Goal: Find specific page/section: Find specific page/section

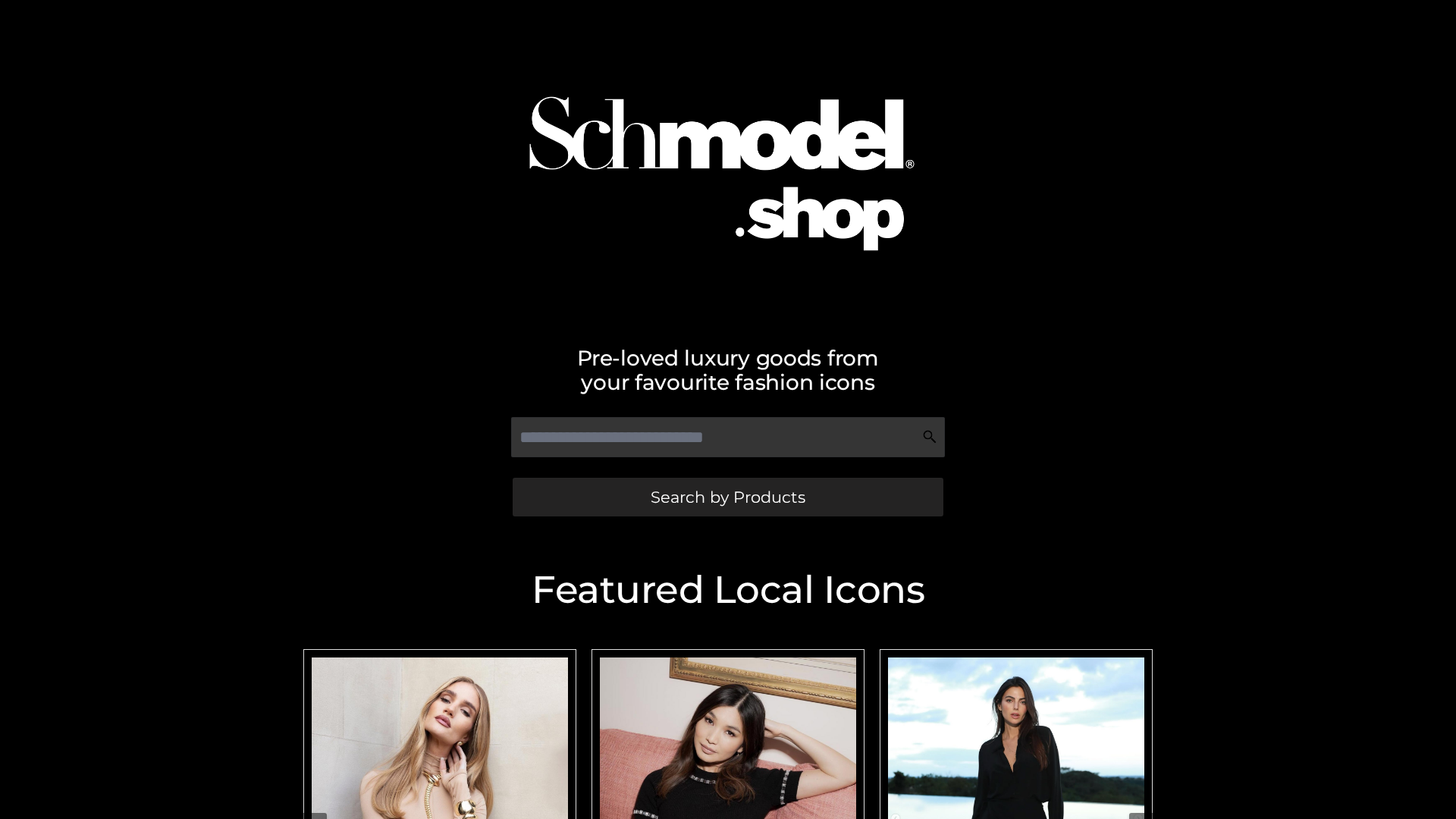
click at [727, 497] on span "Search by Products" at bounding box center [727, 497] width 155 height 16
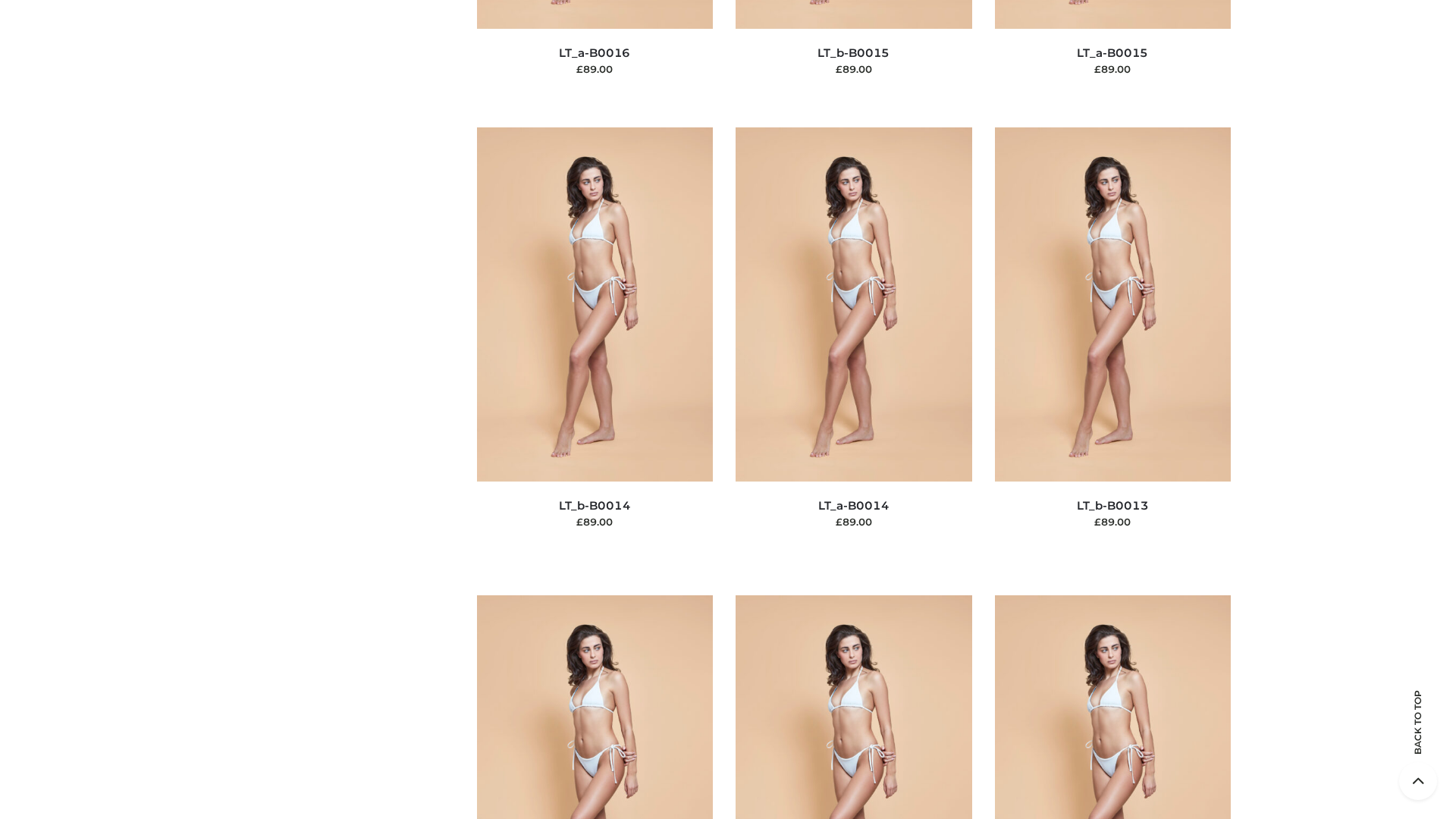
scroll to position [5394, 0]
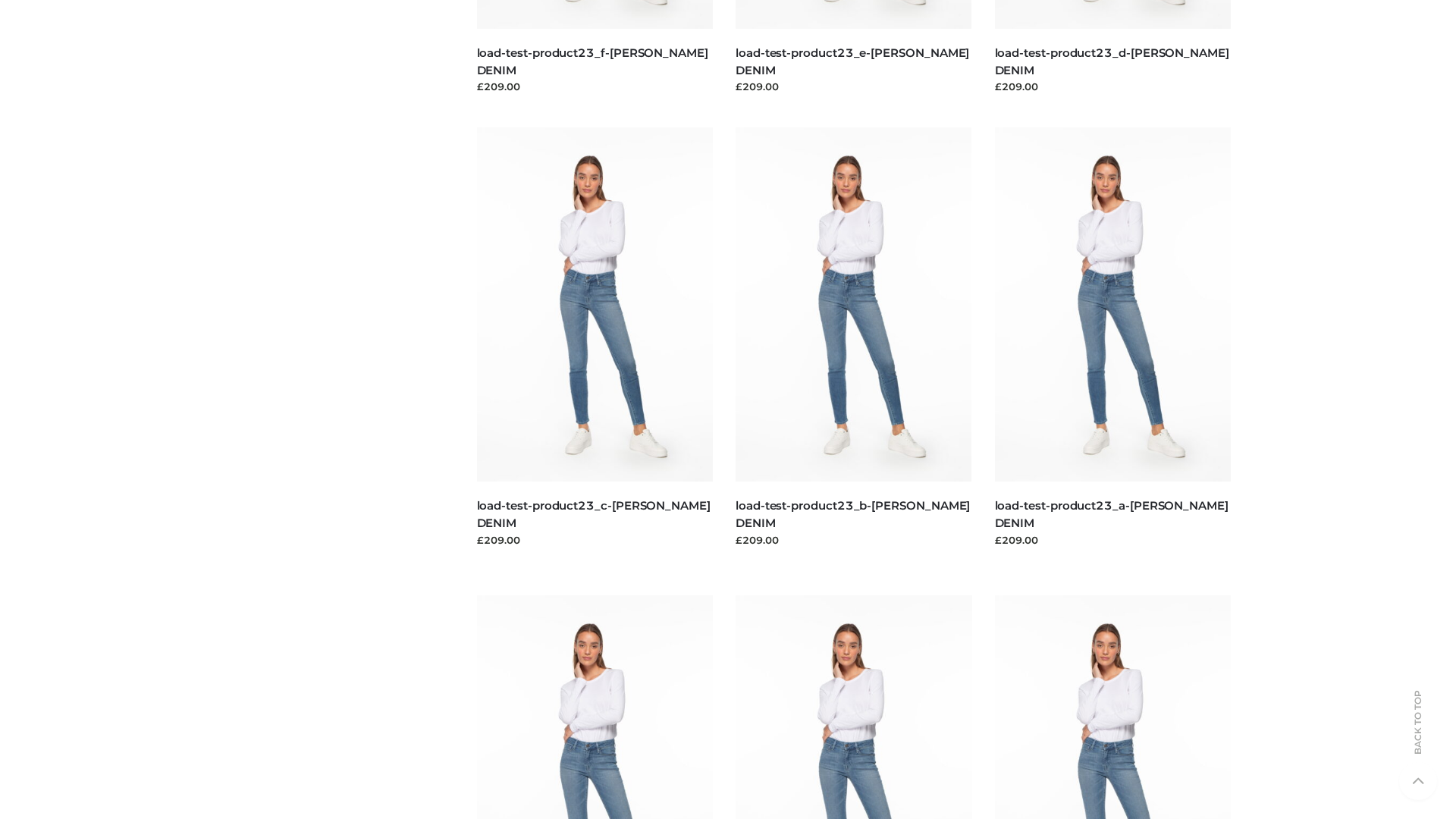
scroll to position [1331, 0]
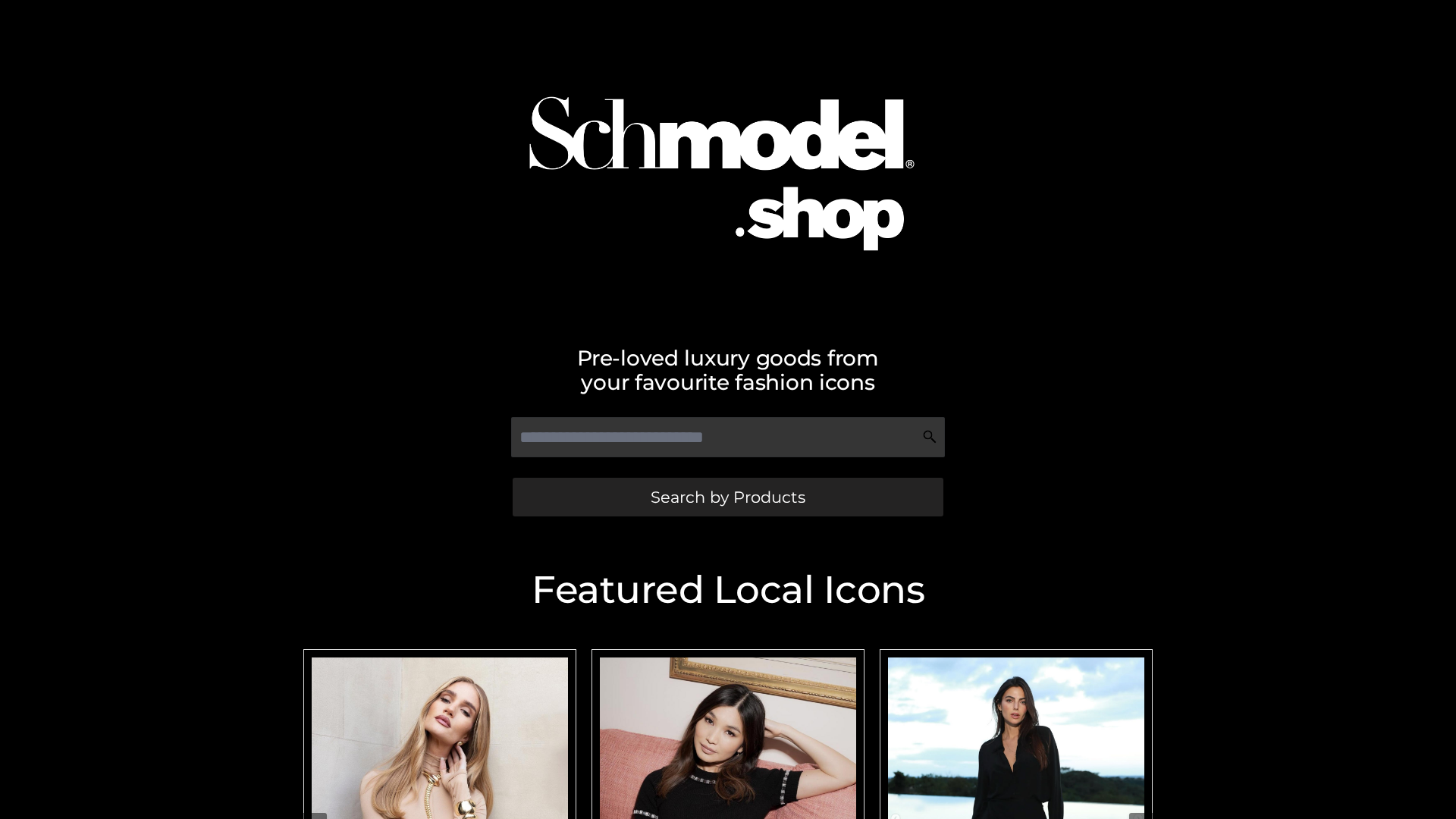
click at [727, 497] on span "Search by Products" at bounding box center [727, 497] width 155 height 16
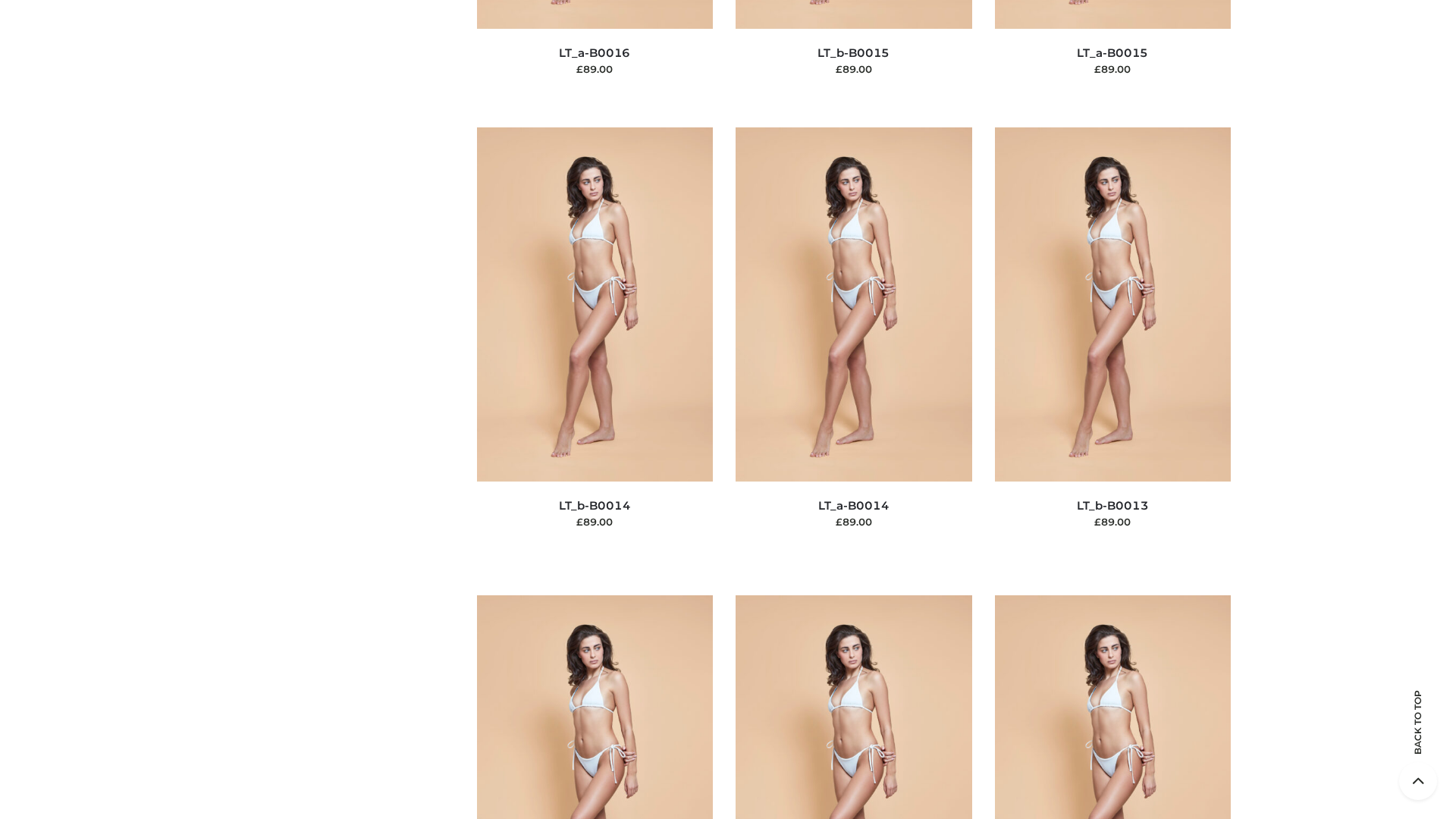
scroll to position [5394, 0]
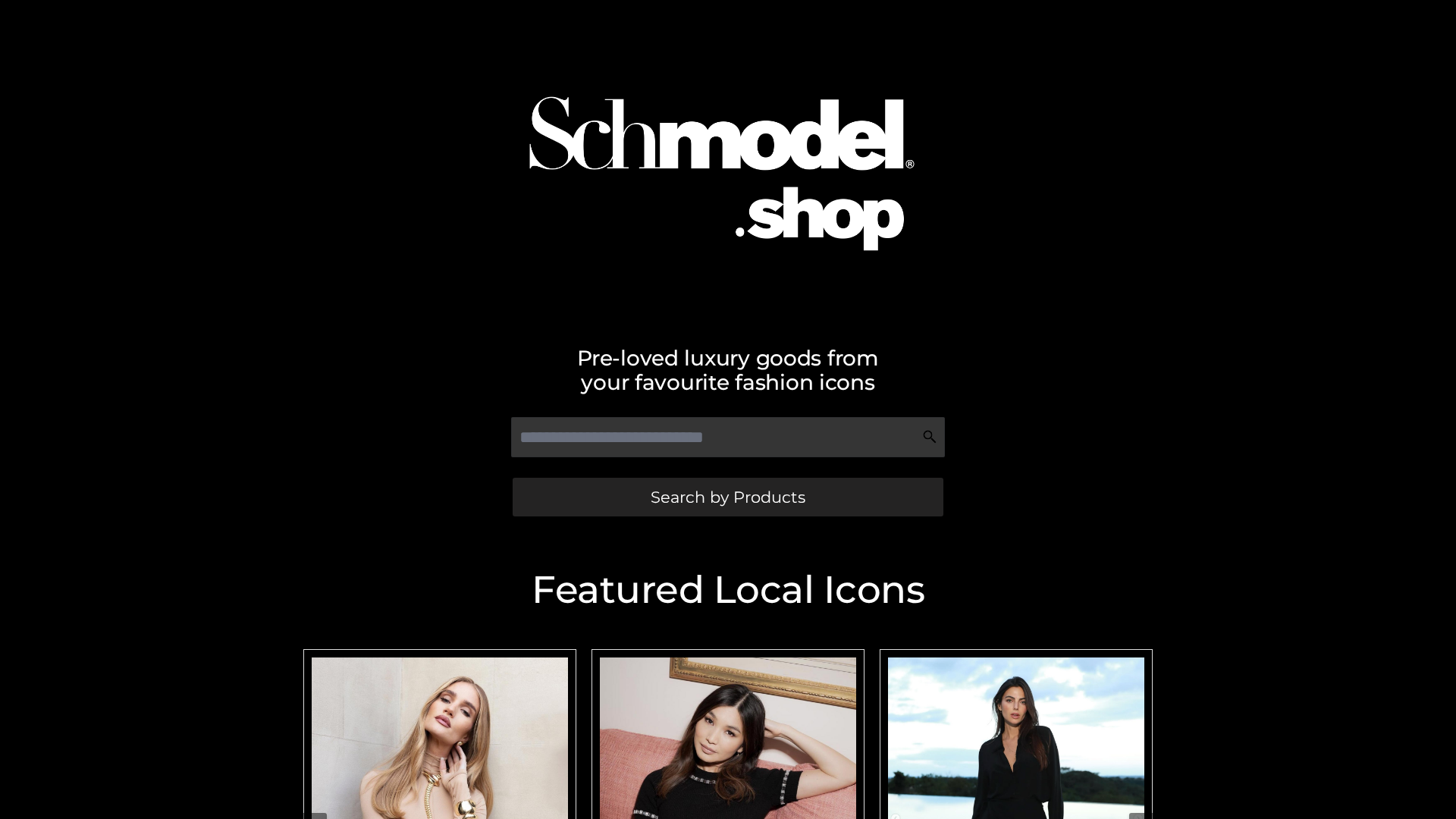
click at [727, 497] on span "Search by Products" at bounding box center [727, 497] width 155 height 16
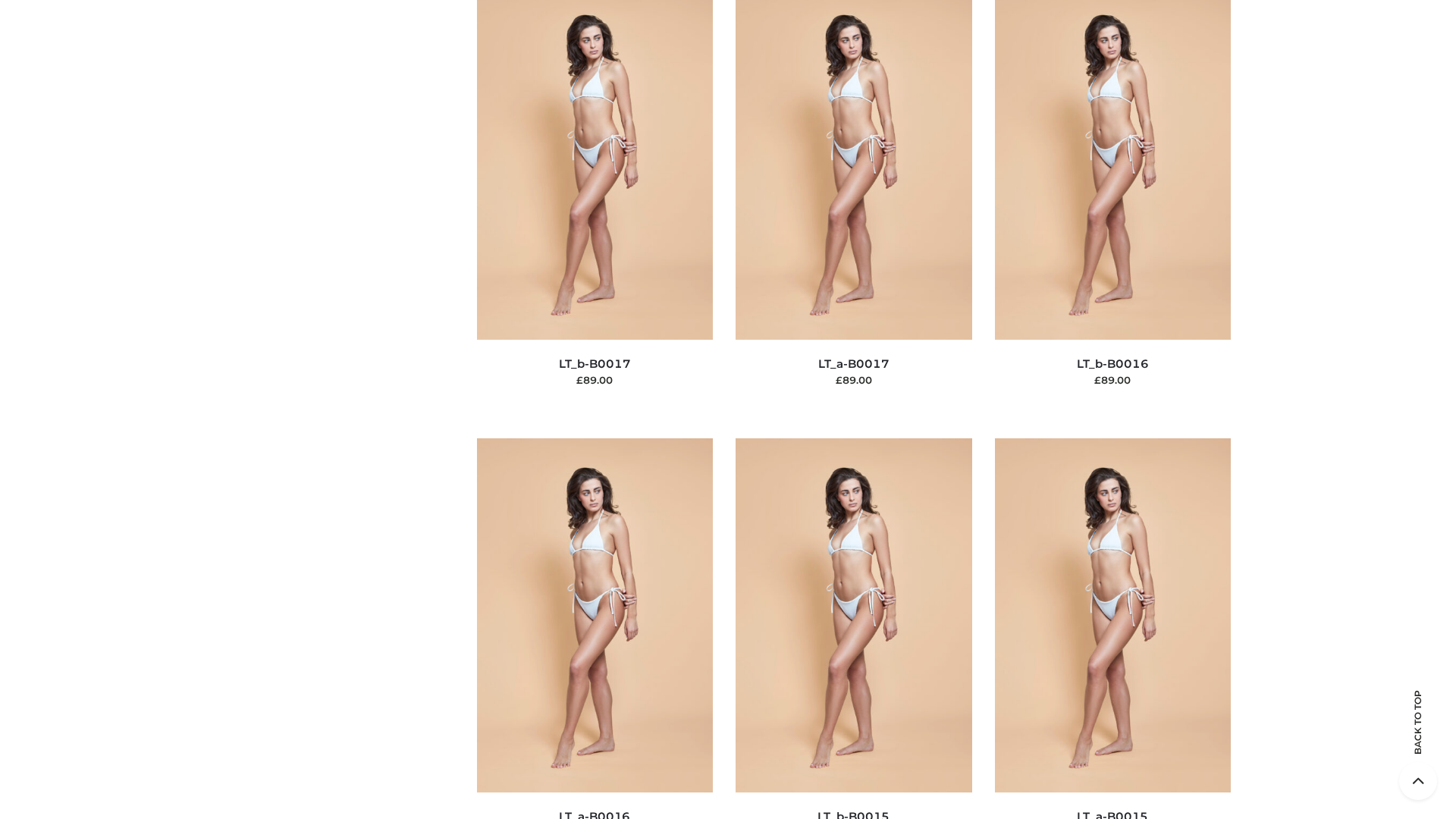
scroll to position [4985, 0]
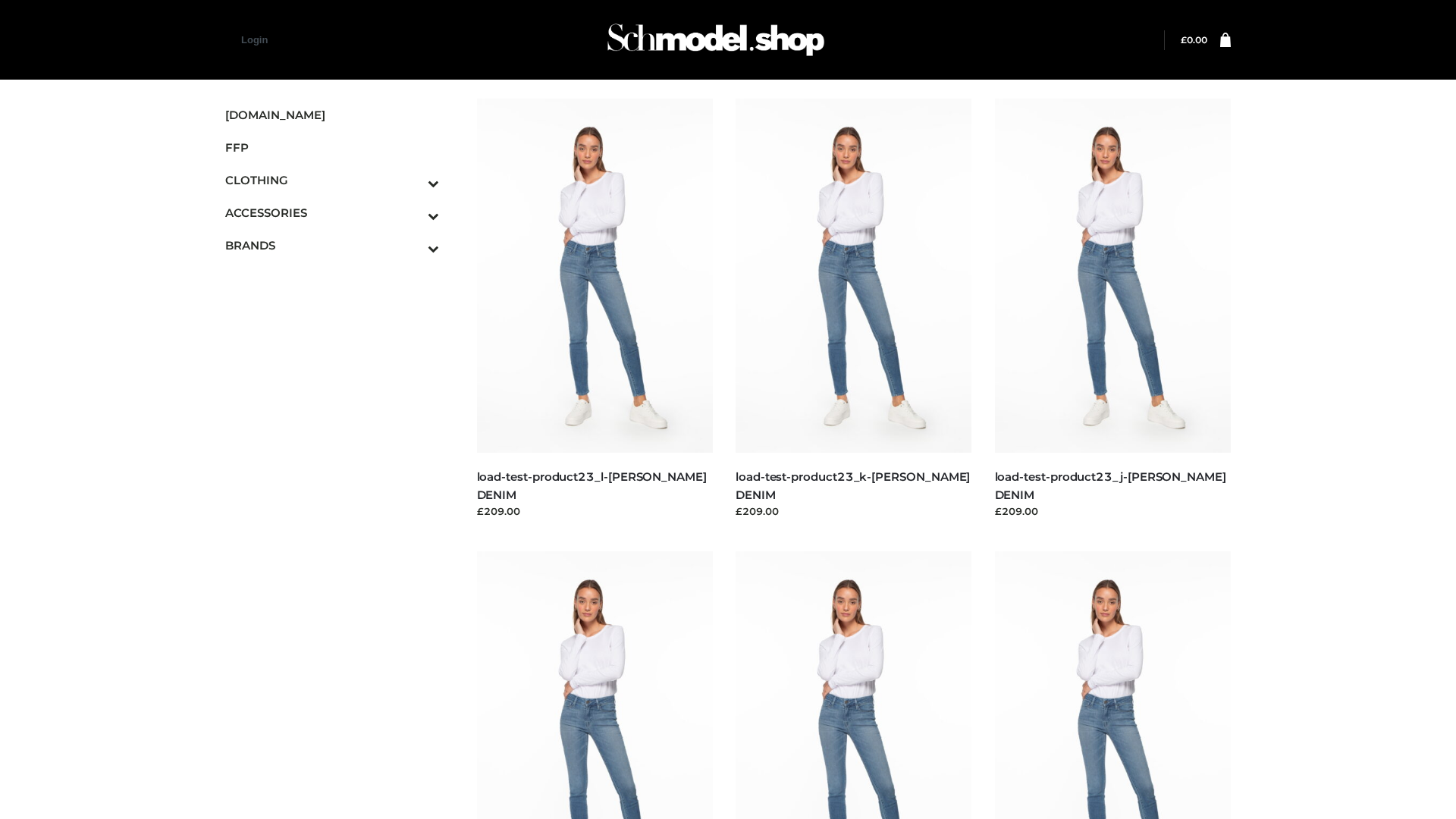
scroll to position [1331, 0]
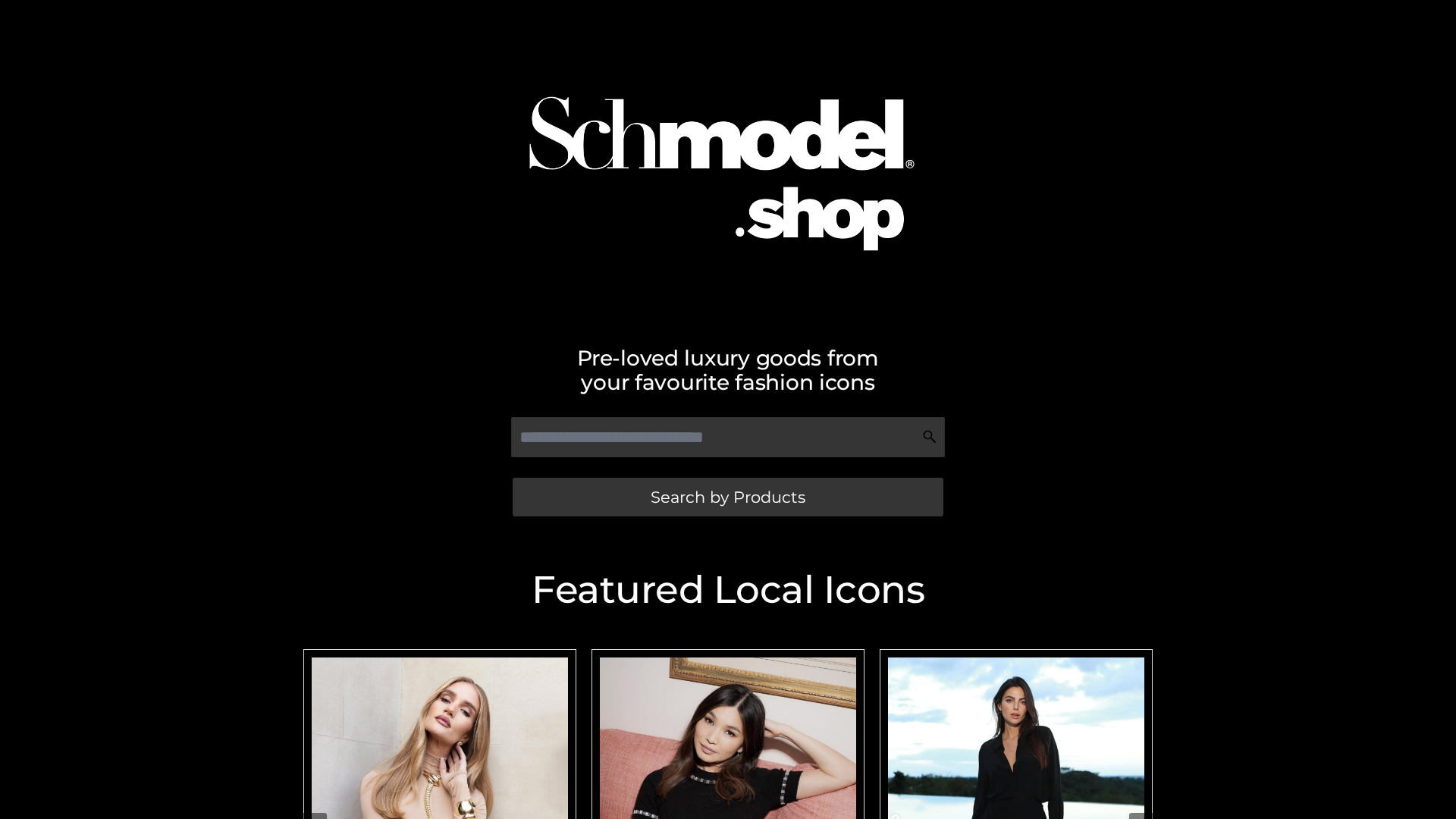
click at [727, 497] on span "Search by Products" at bounding box center [727, 497] width 155 height 16
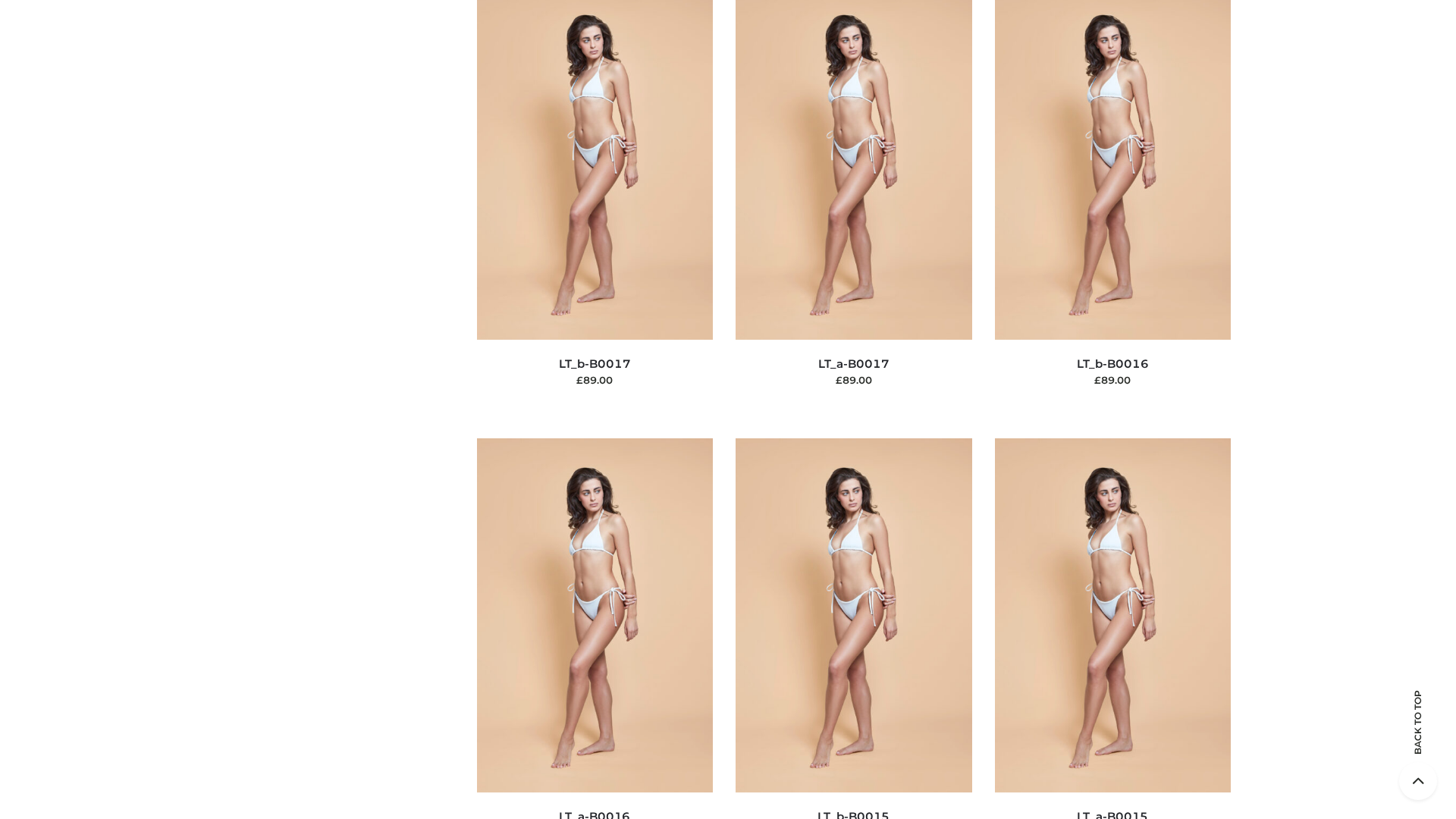
scroll to position [4985, 0]
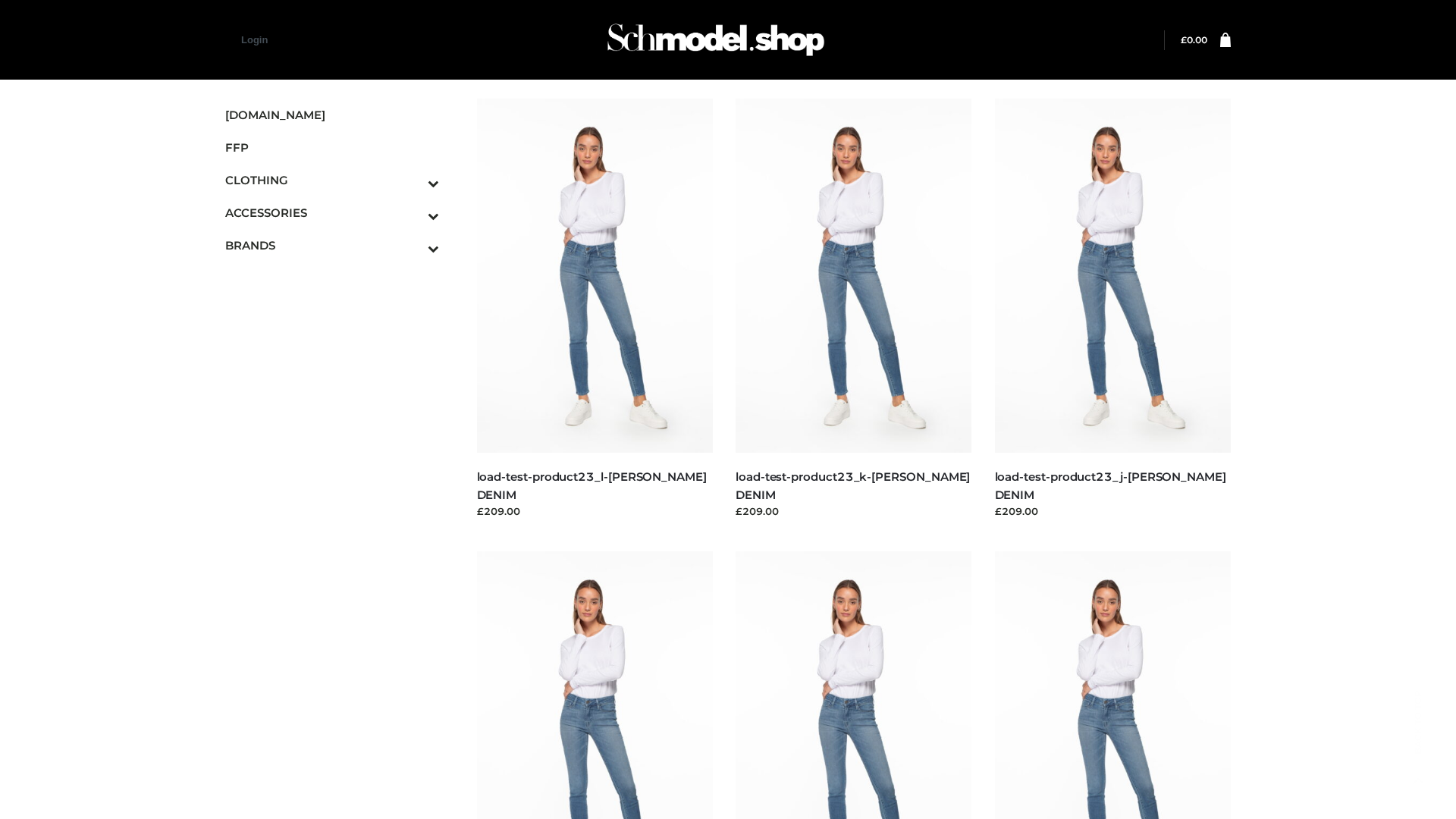
scroll to position [1331, 0]
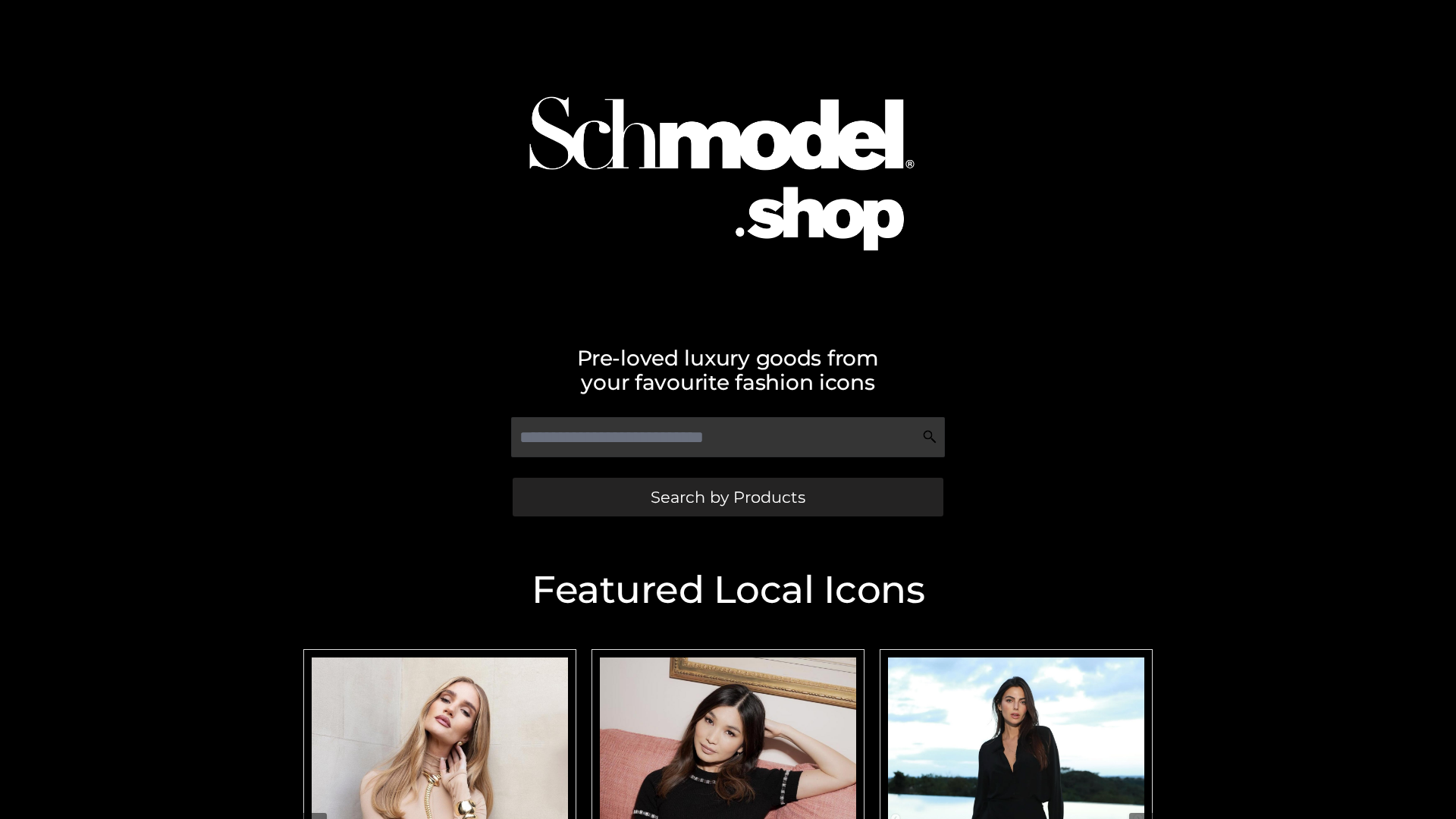
click at [727, 497] on span "Search by Products" at bounding box center [727, 497] width 155 height 16
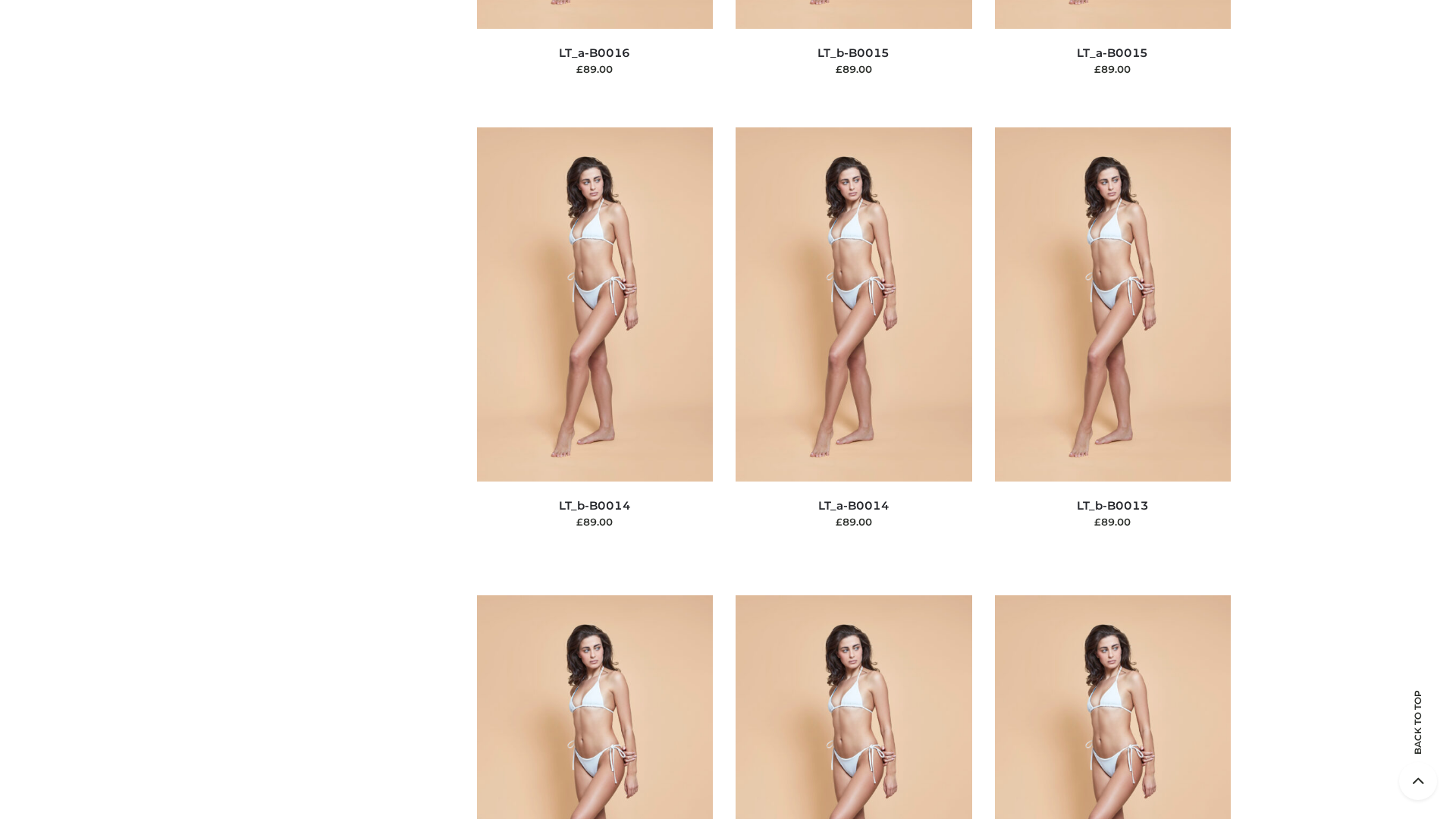
scroll to position [6812, 0]
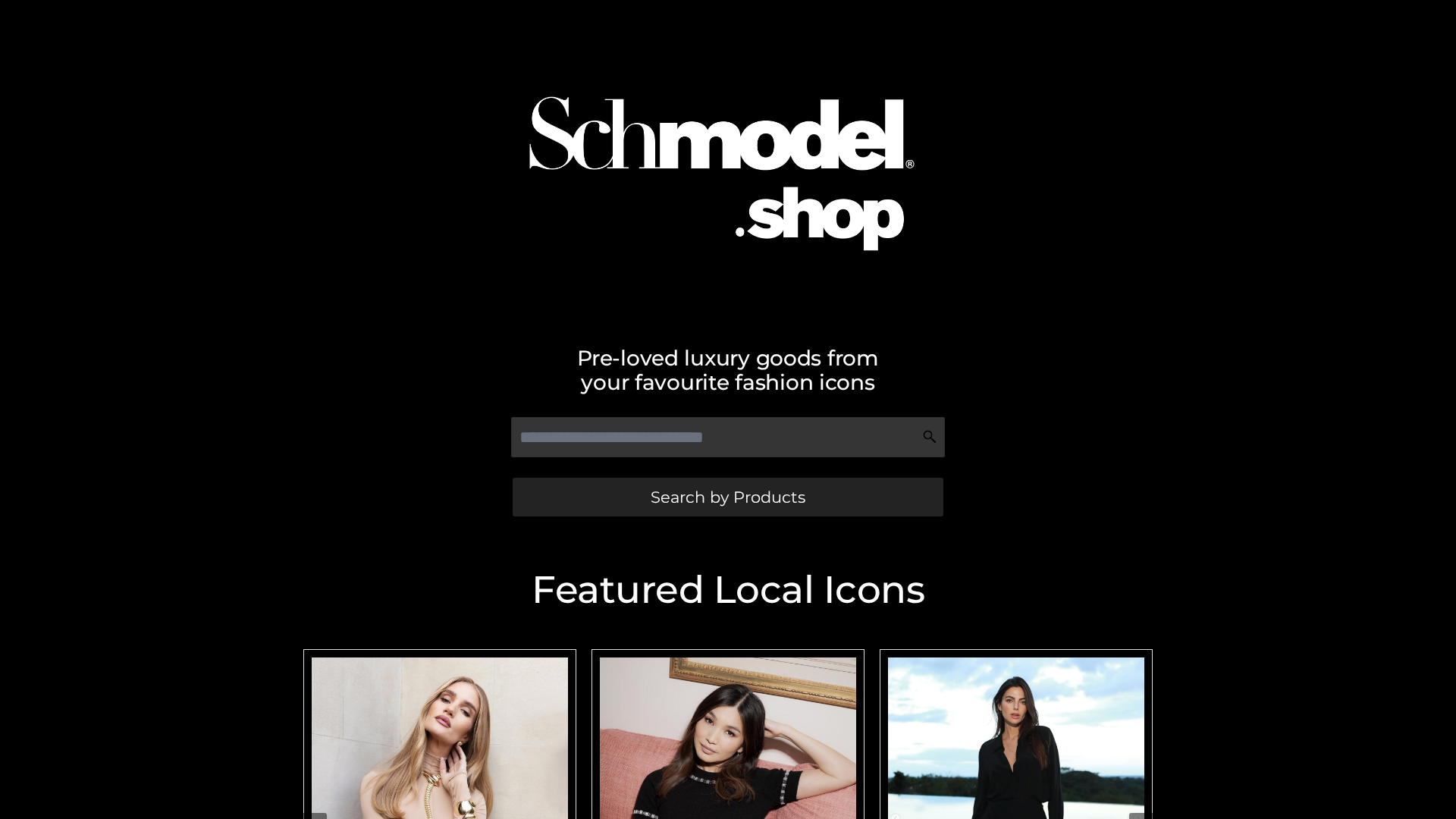
click at [727, 497] on span "Search by Products" at bounding box center [727, 497] width 155 height 16
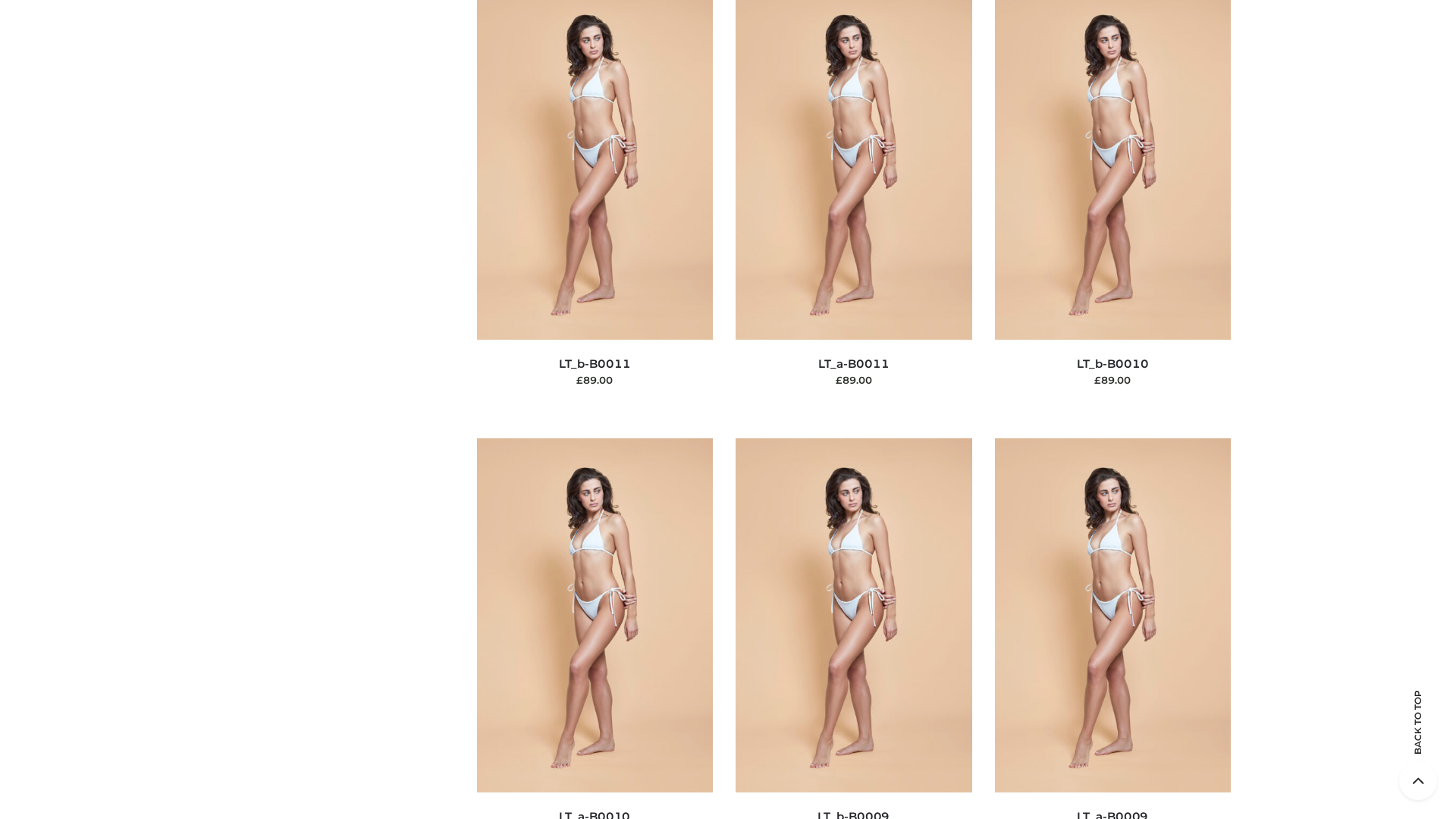
scroll to position [6812, 0]
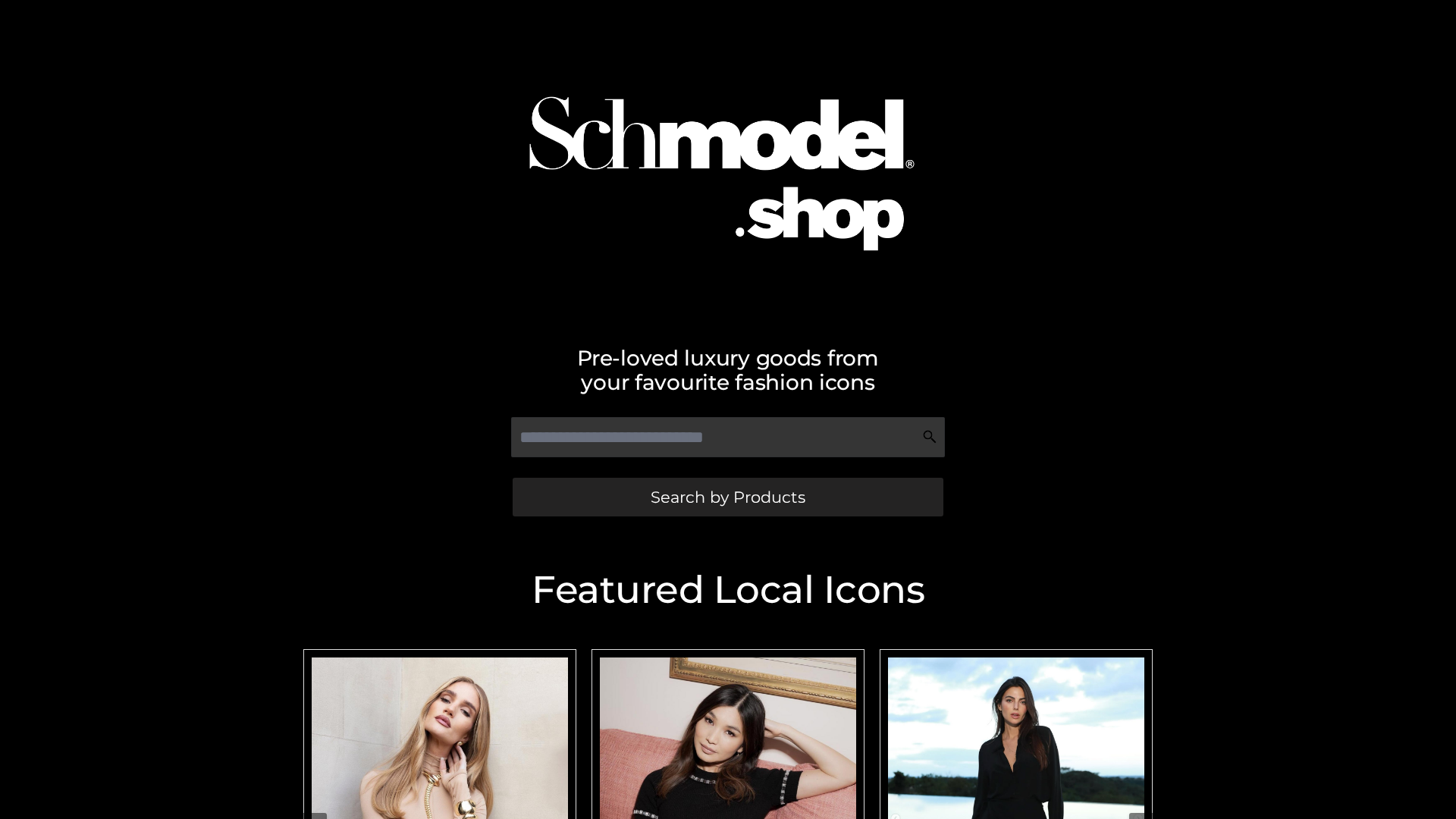
click at [727, 497] on span "Search by Products" at bounding box center [727, 497] width 155 height 16
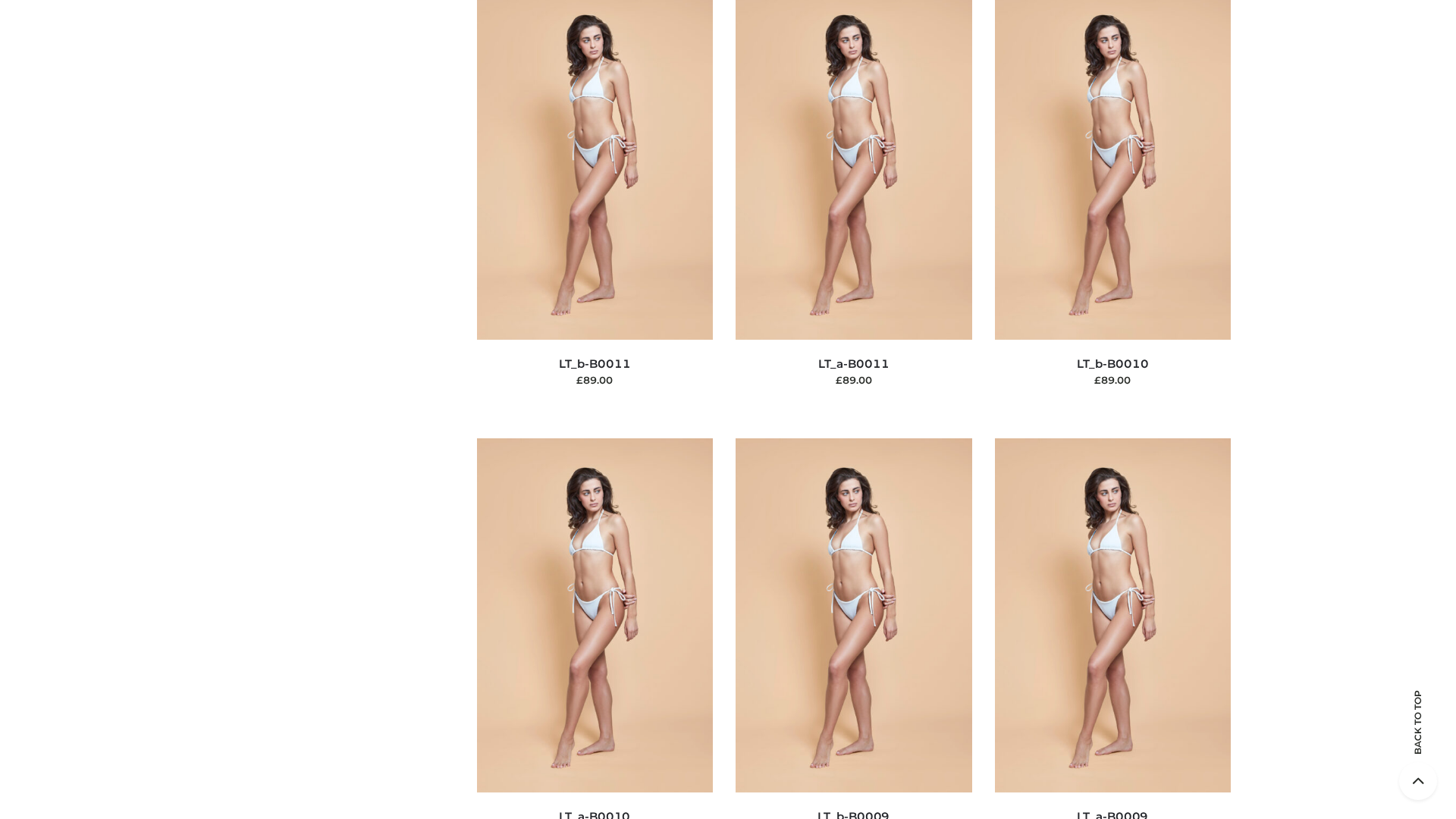
scroll to position [6812, 0]
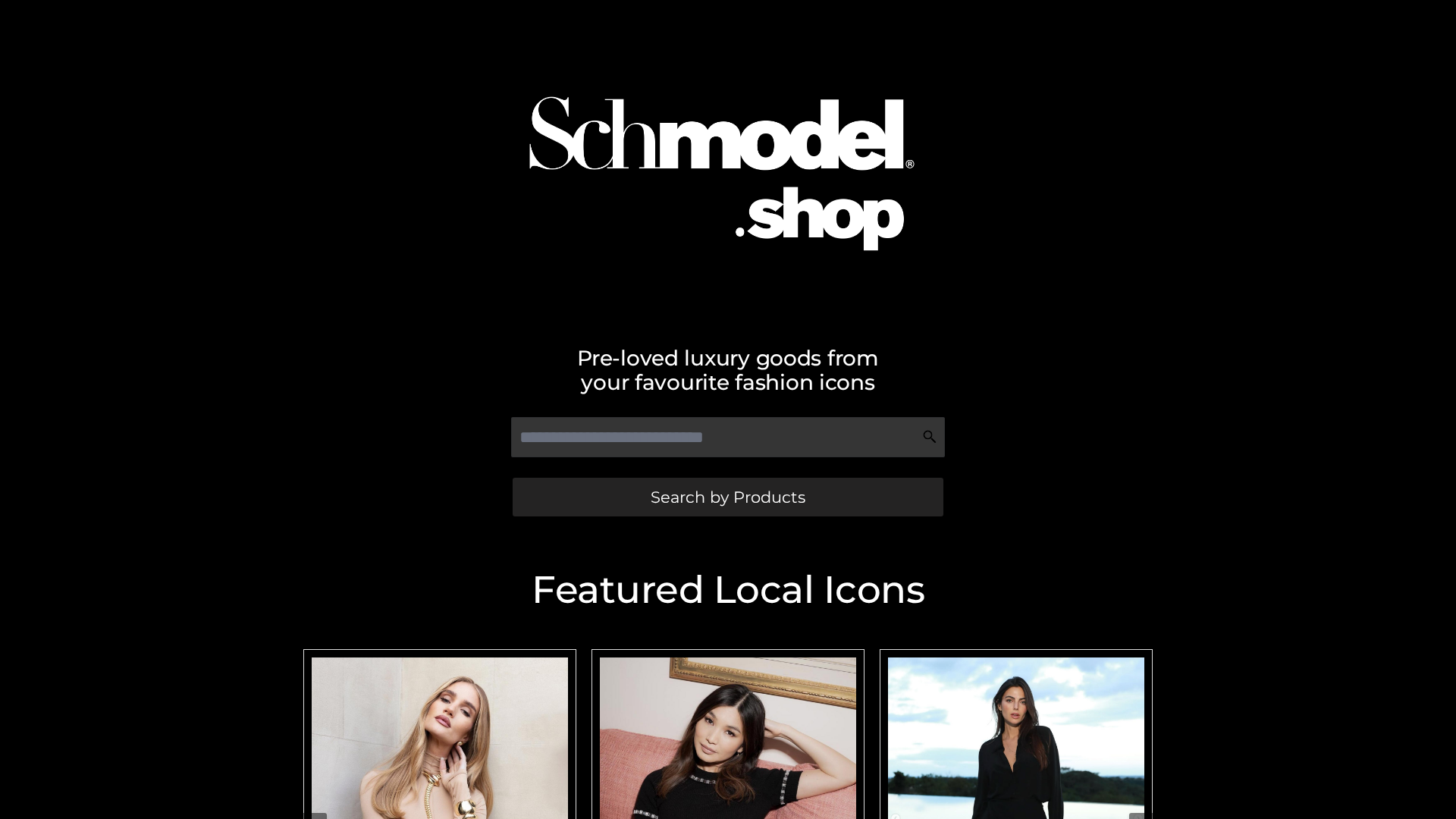
click at [727, 497] on span "Search by Products" at bounding box center [727, 497] width 155 height 16
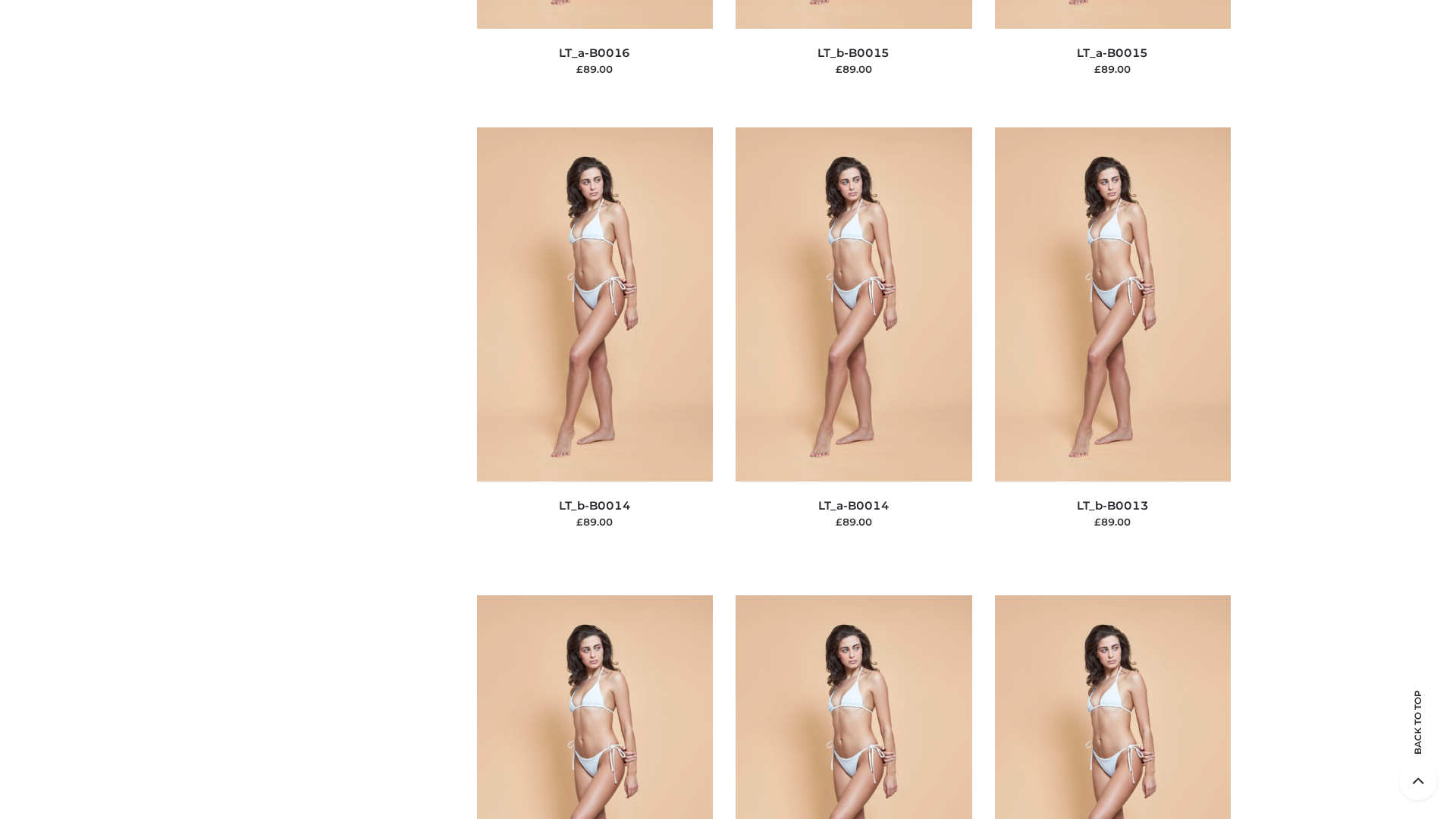
scroll to position [5394, 0]
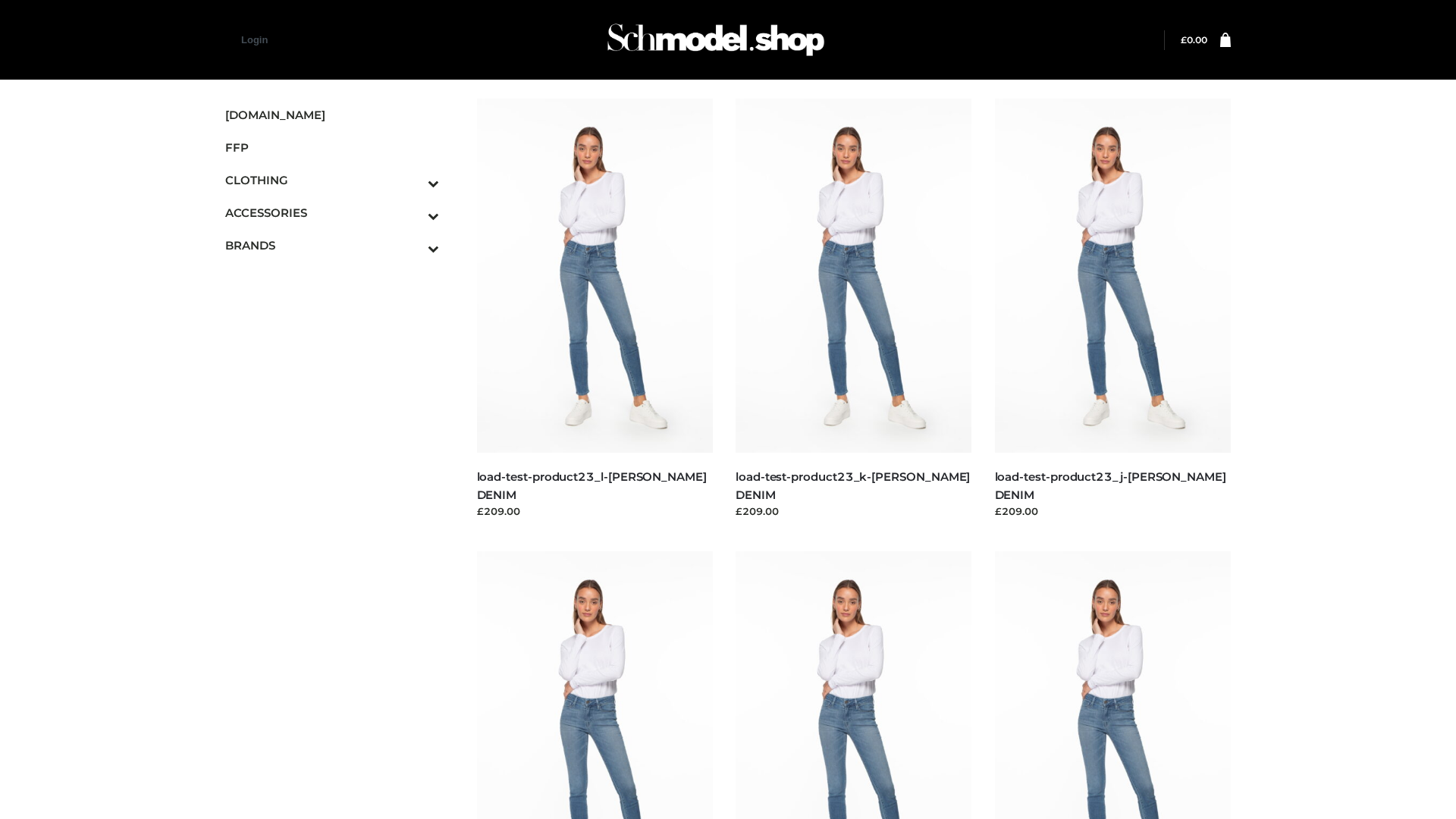
scroll to position [1331, 0]
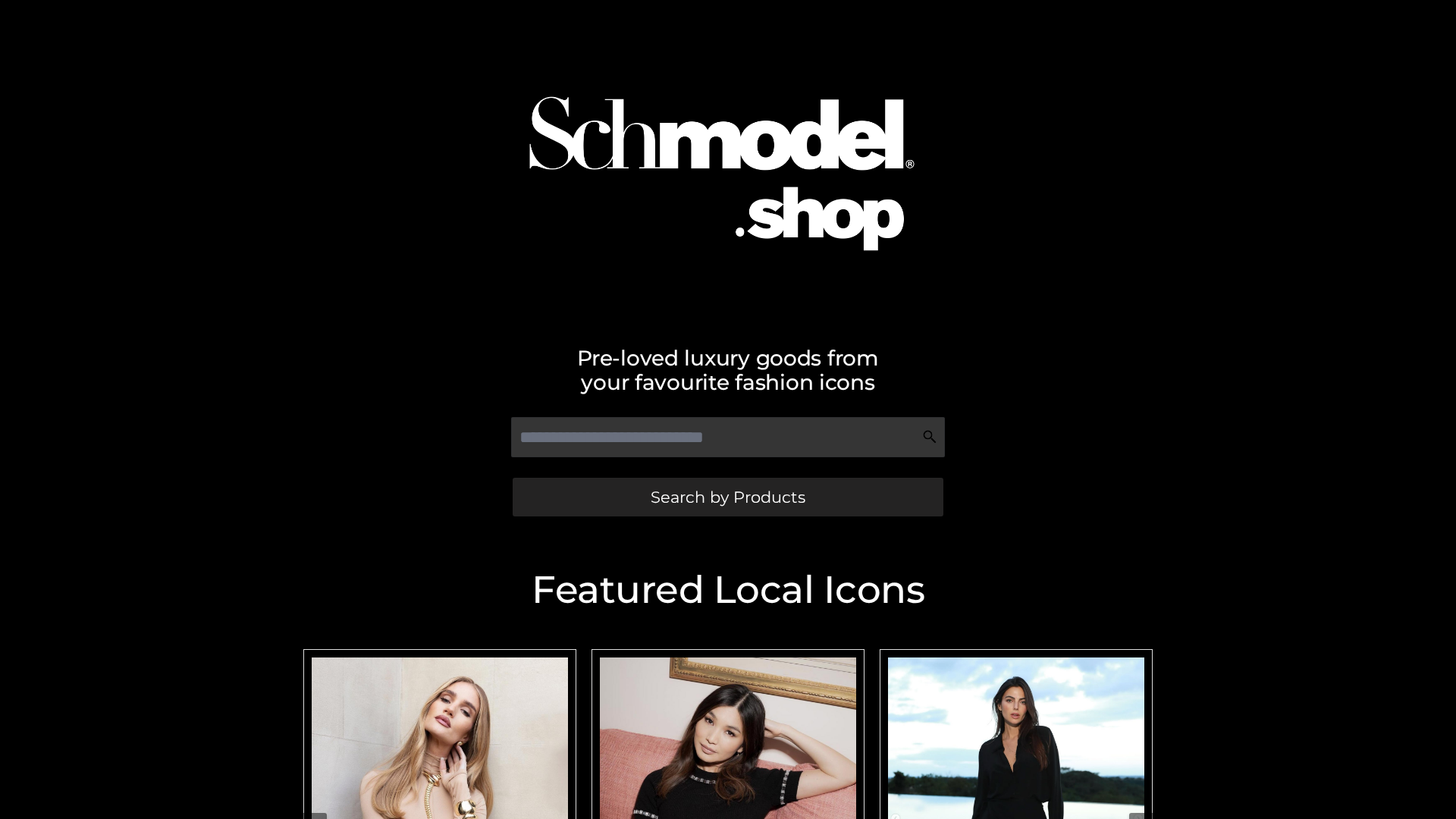
click at [727, 497] on span "Search by Products" at bounding box center [727, 497] width 155 height 16
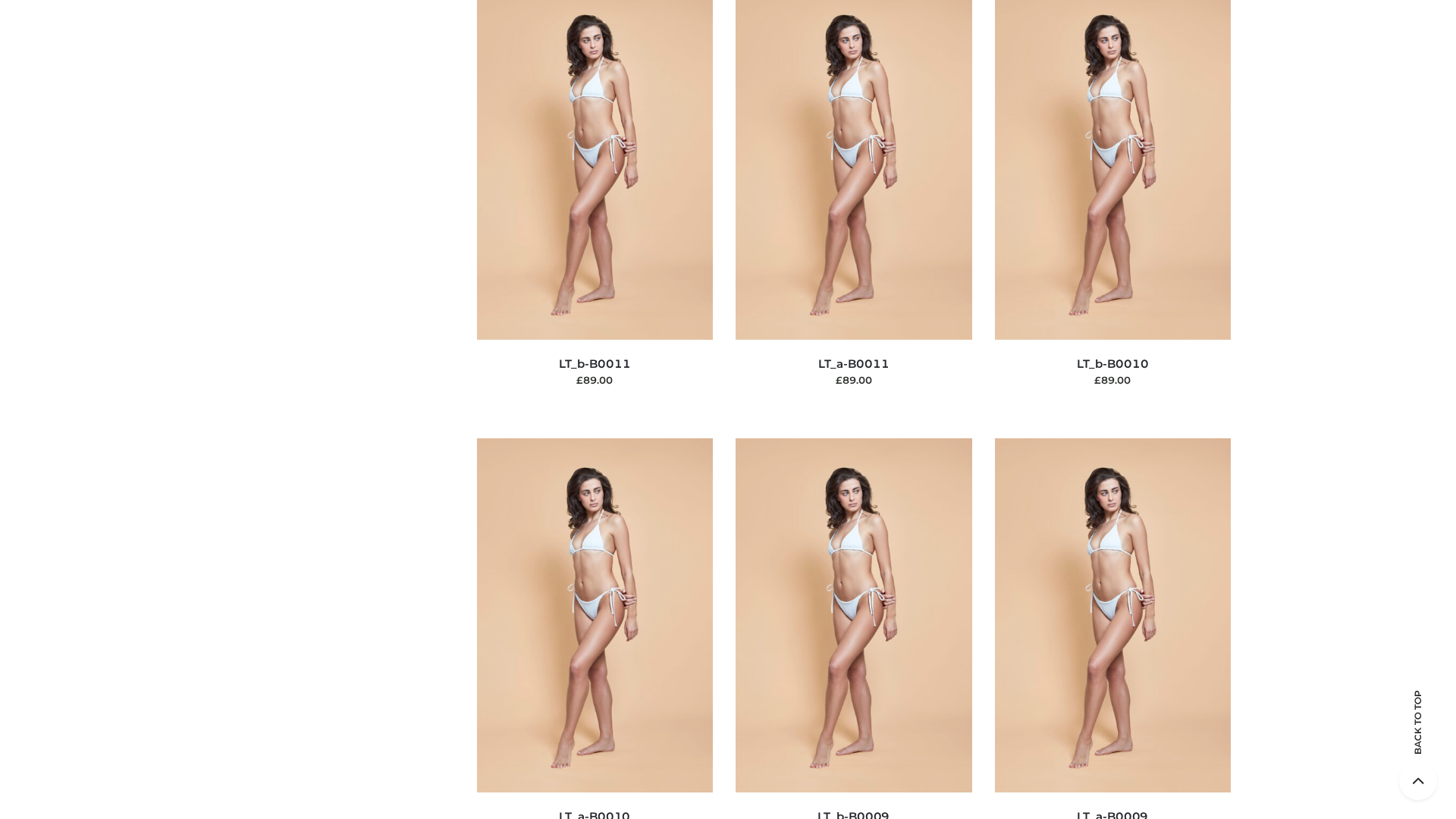
scroll to position [6812, 0]
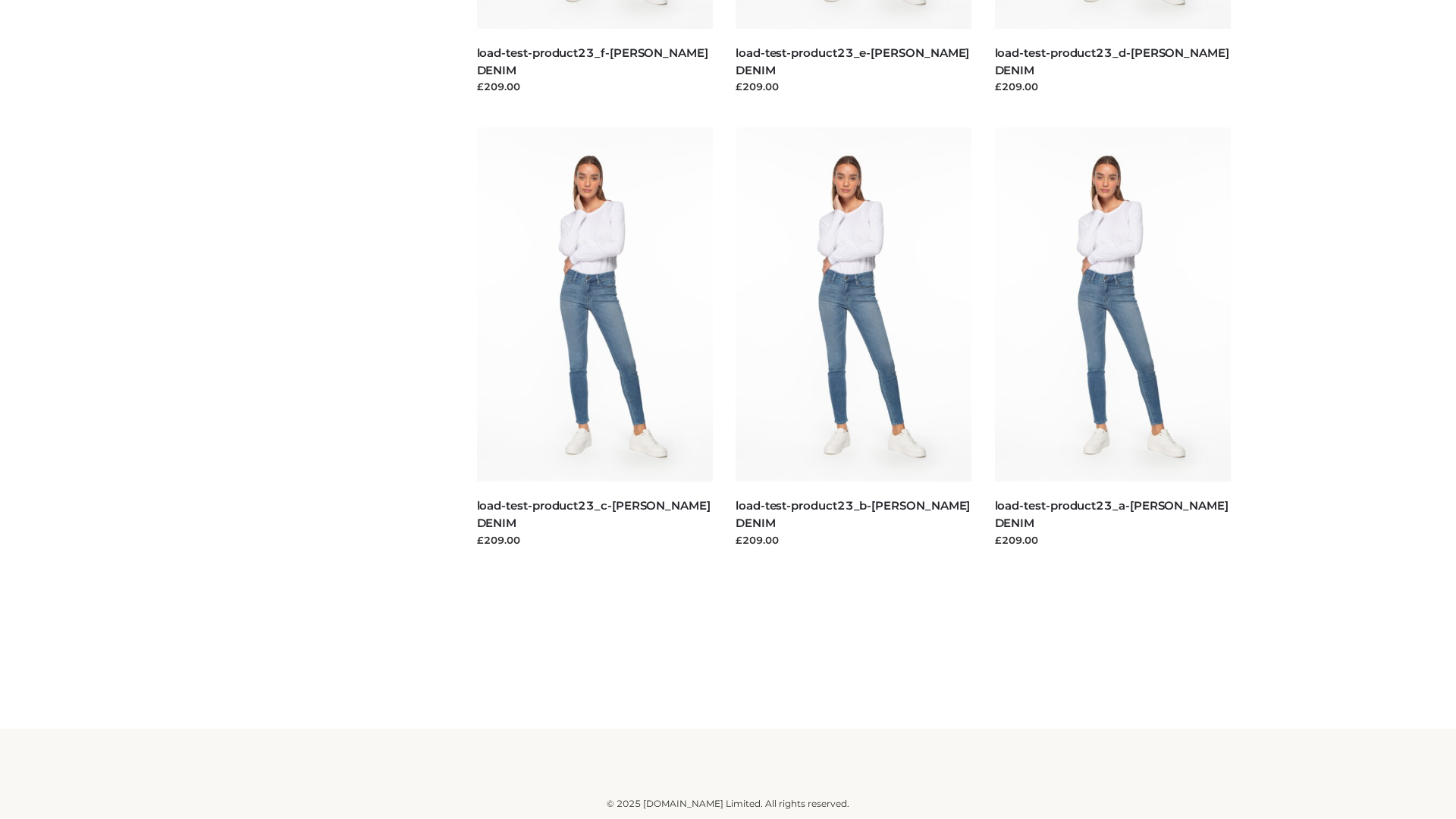
scroll to position [1331, 0]
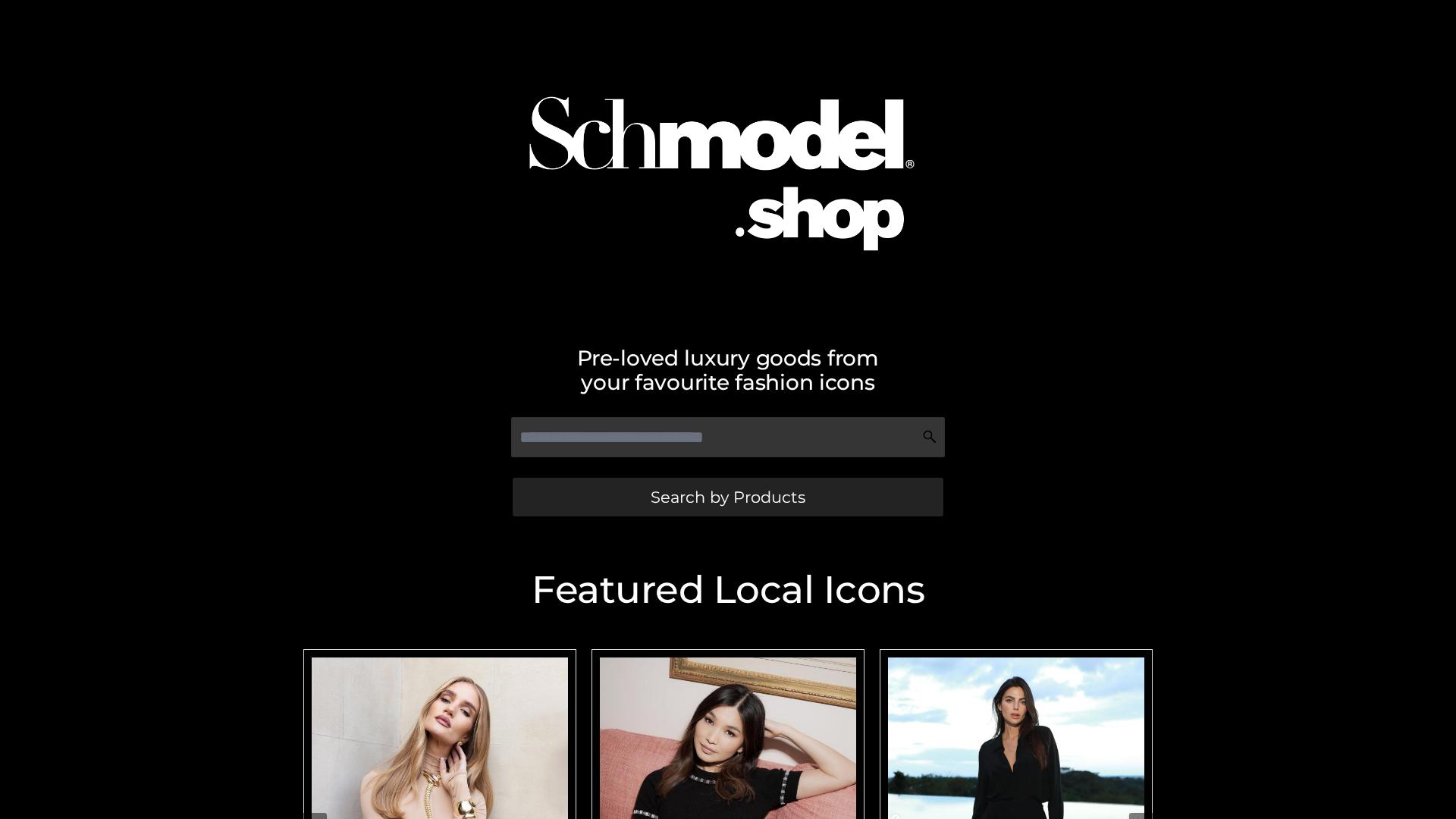
click at [727, 497] on span "Search by Products" at bounding box center [727, 497] width 155 height 16
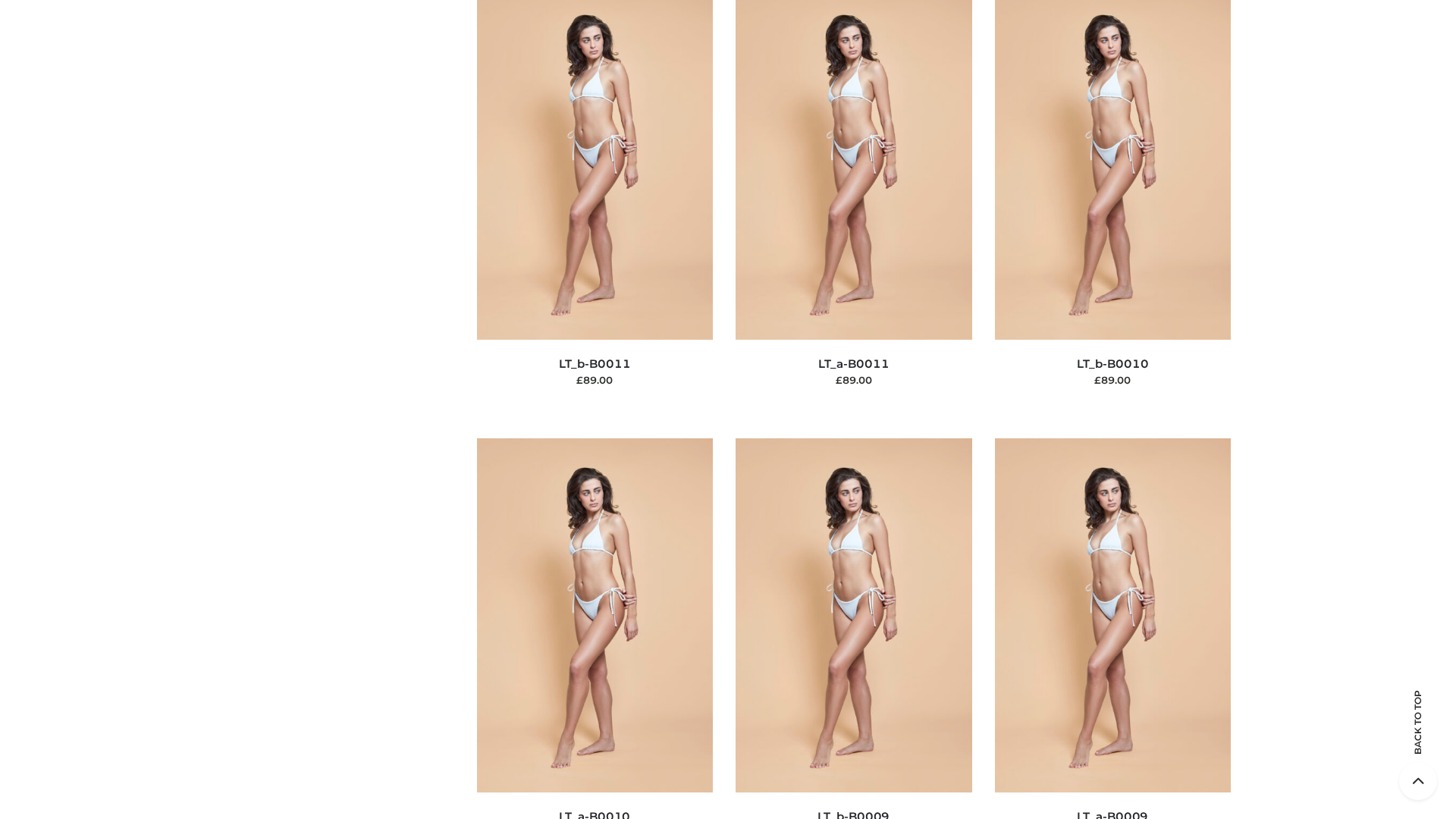
scroll to position [6812, 0]
